Goal: Find specific fact

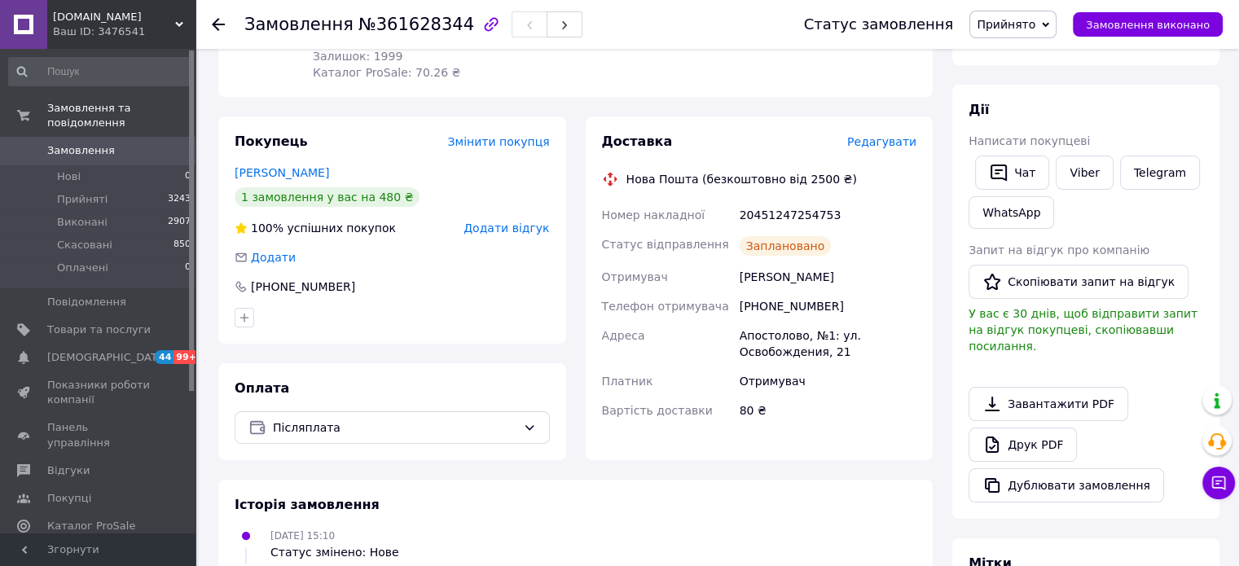
scroll to position [244, 0]
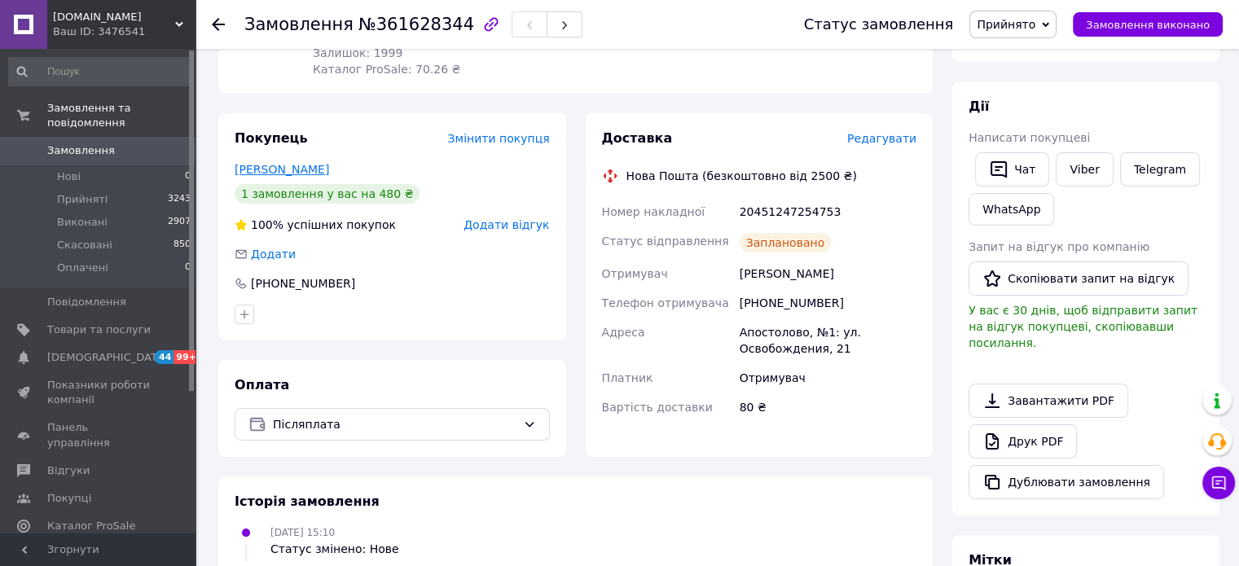
drag, startPoint x: 333, startPoint y: 170, endPoint x: 235, endPoint y: 172, distance: 98.6
click at [235, 172] on div "[PERSON_NAME]" at bounding box center [392, 169] width 315 height 16
copy link "[PERSON_NAME]"
click at [774, 211] on div "20451247254753" at bounding box center [828, 211] width 183 height 29
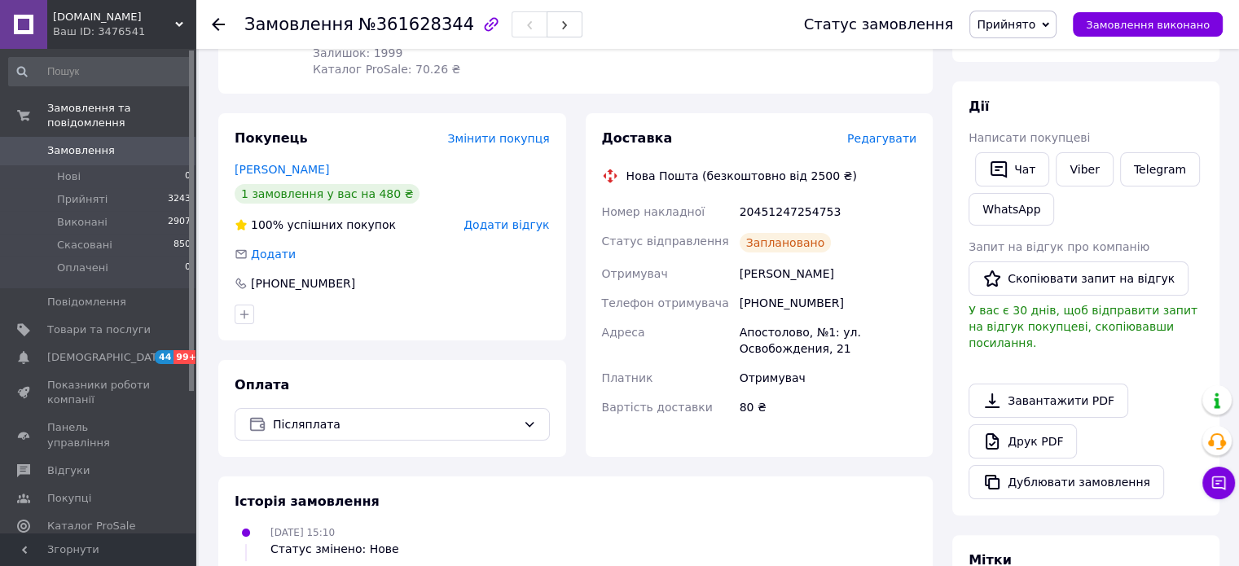
click at [774, 211] on div "20451247254753" at bounding box center [828, 211] width 183 height 29
copy div "20451247254753"
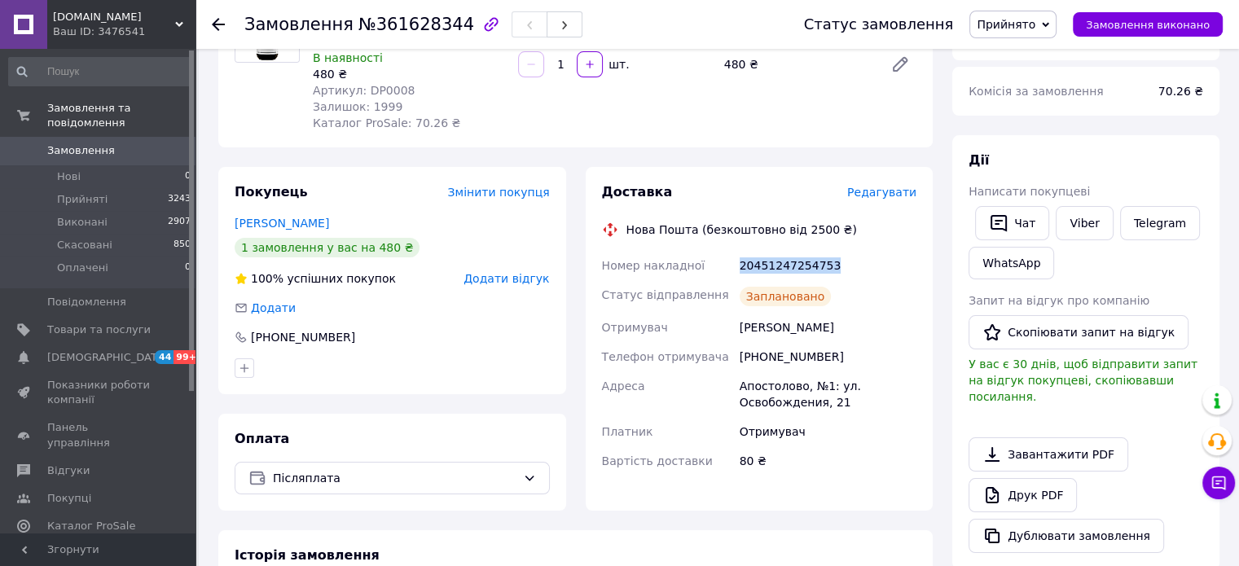
scroll to position [163, 0]
